Goal: Task Accomplishment & Management: Use online tool/utility

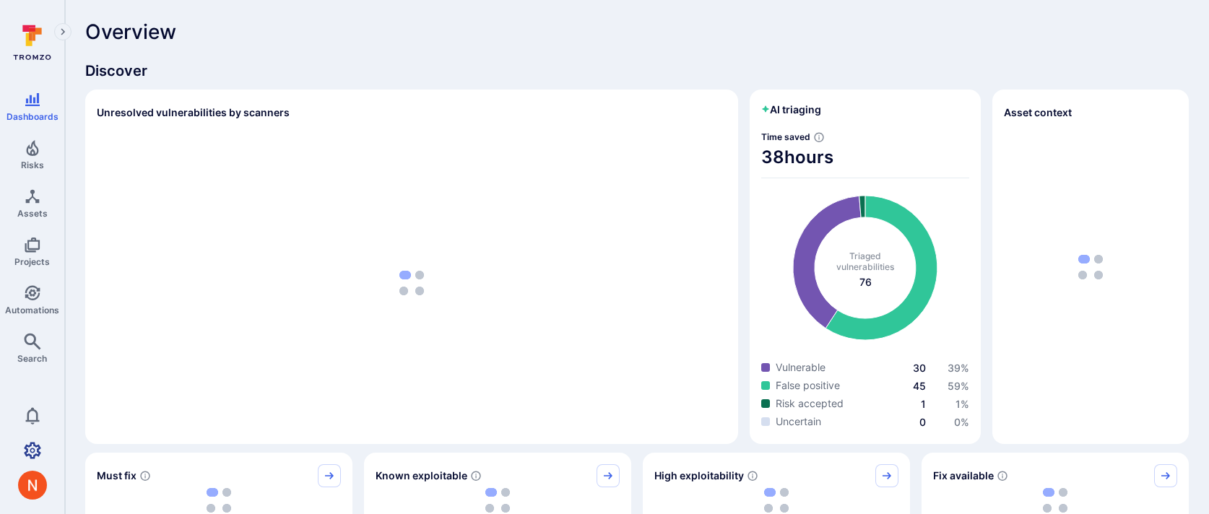
click at [27, 454] on icon "Settings" at bounding box center [32, 450] width 17 height 17
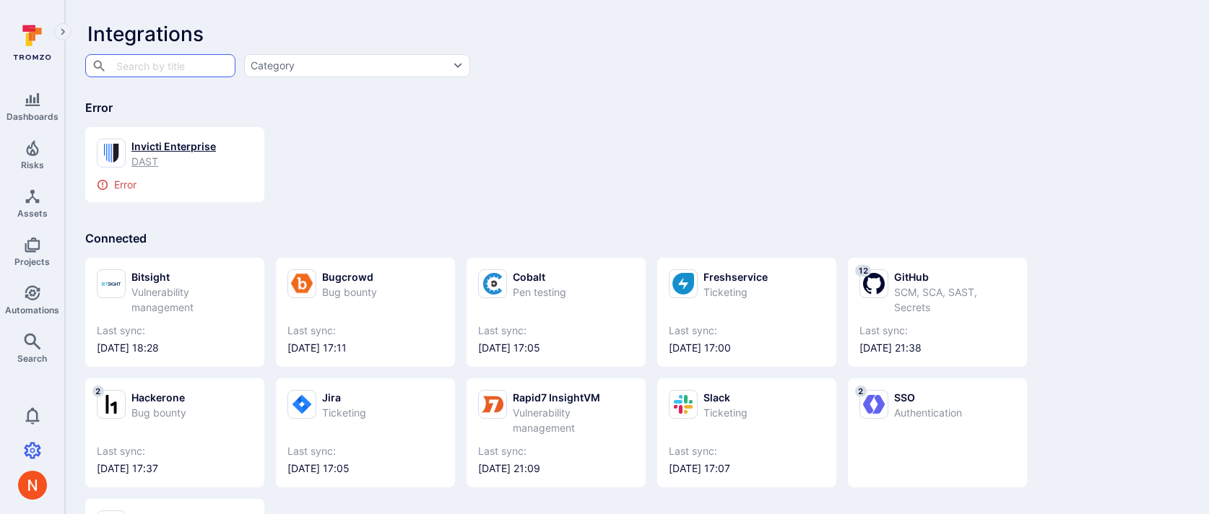
click at [199, 155] on div "DAST" at bounding box center [173, 161] width 84 height 15
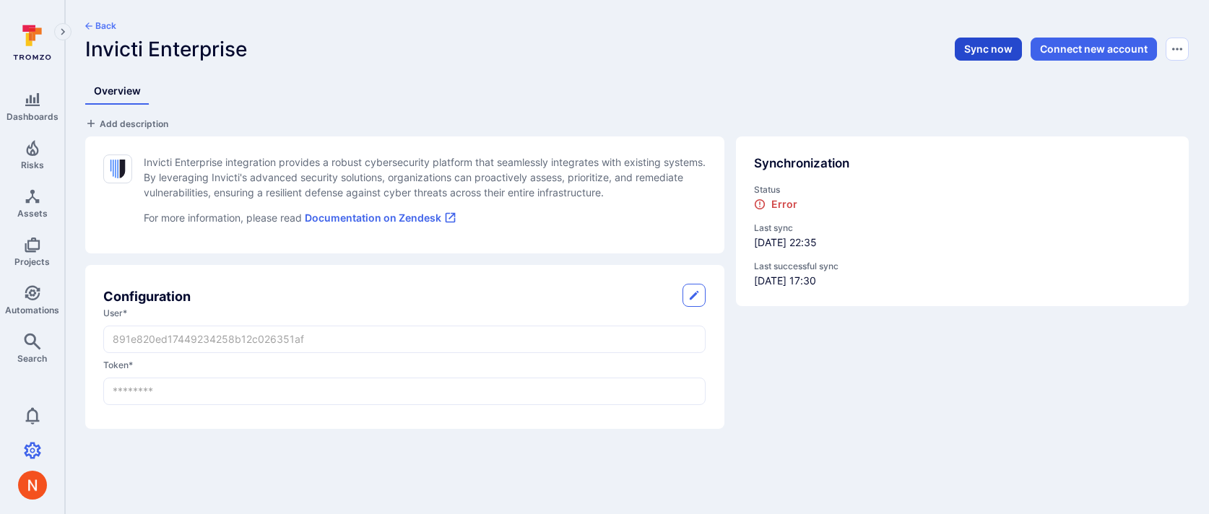
click at [992, 52] on button "Sync now" at bounding box center [988, 49] width 67 height 23
